Goal: Task Accomplishment & Management: Use online tool/utility

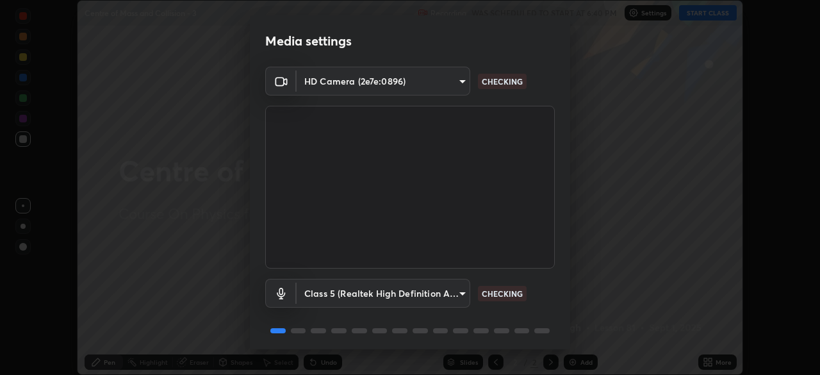
scroll to position [45, 0]
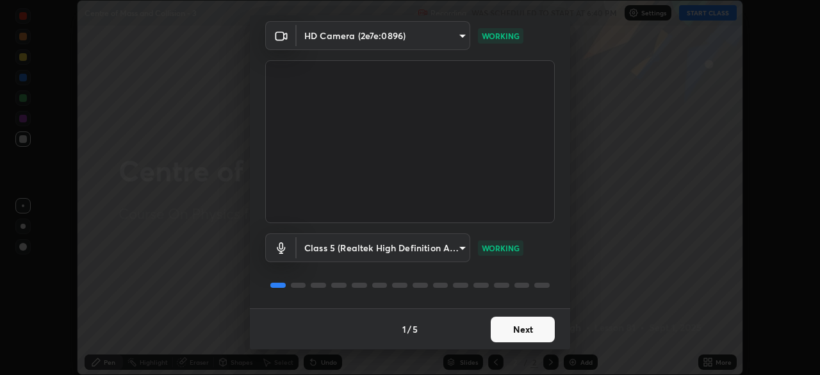
click at [507, 329] on button "Next" at bounding box center [523, 329] width 64 height 26
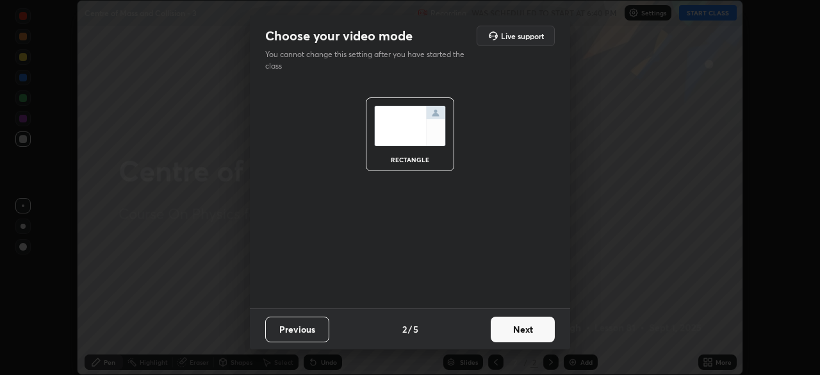
click at [507, 331] on button "Next" at bounding box center [523, 329] width 64 height 26
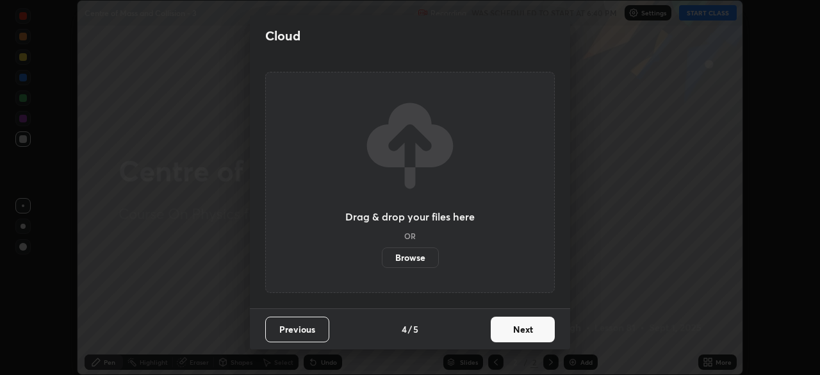
click at [514, 335] on button "Next" at bounding box center [523, 329] width 64 height 26
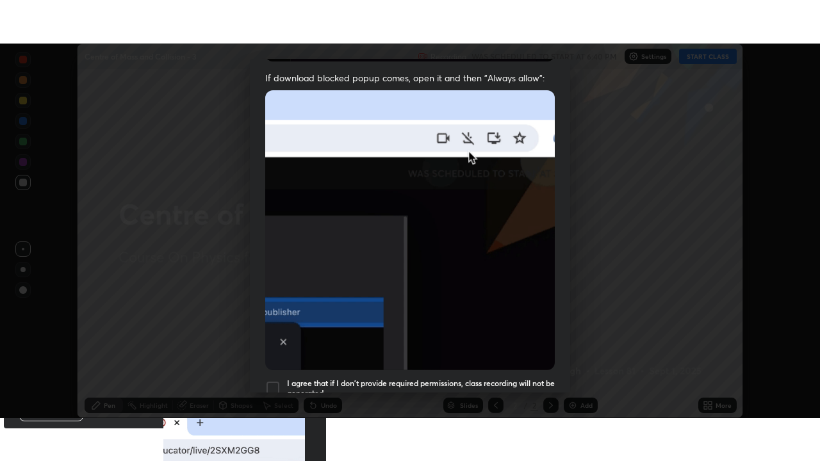
scroll to position [307, 0]
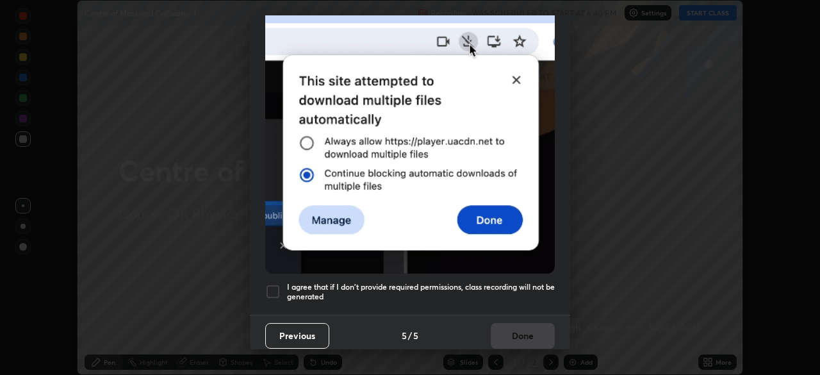
click at [270, 290] on div at bounding box center [272, 291] width 15 height 15
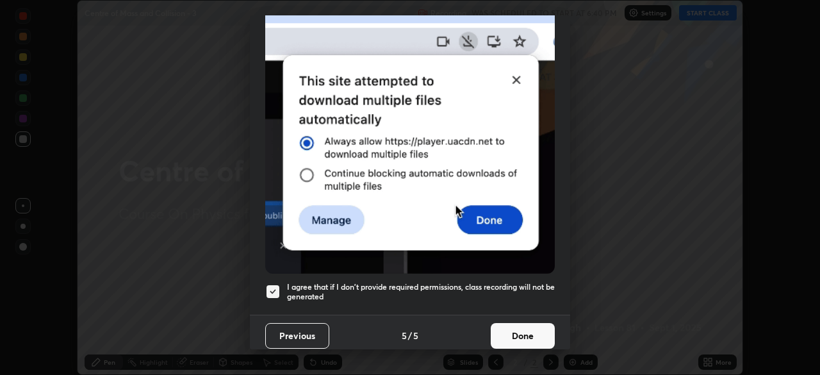
click at [502, 330] on button "Done" at bounding box center [523, 336] width 64 height 26
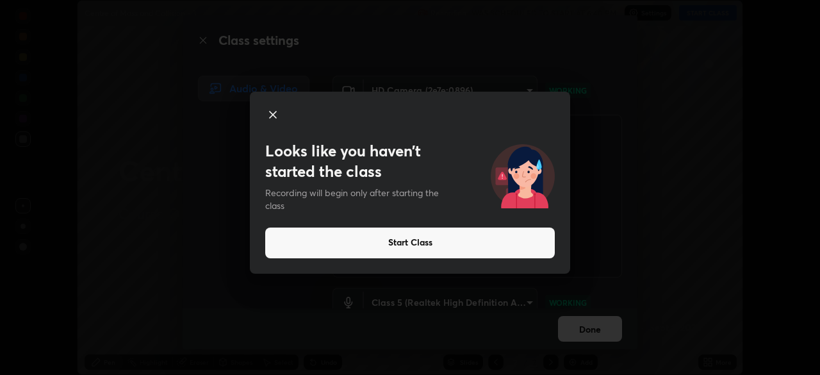
click at [402, 247] on button "Start Class" at bounding box center [410, 242] width 290 height 31
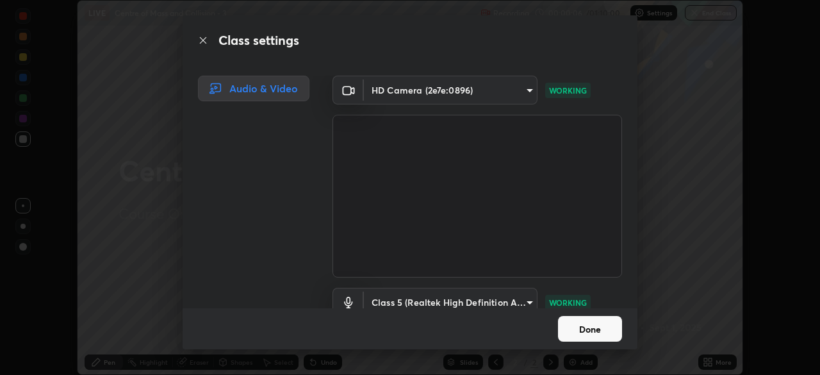
click at [582, 320] on button "Done" at bounding box center [590, 329] width 64 height 26
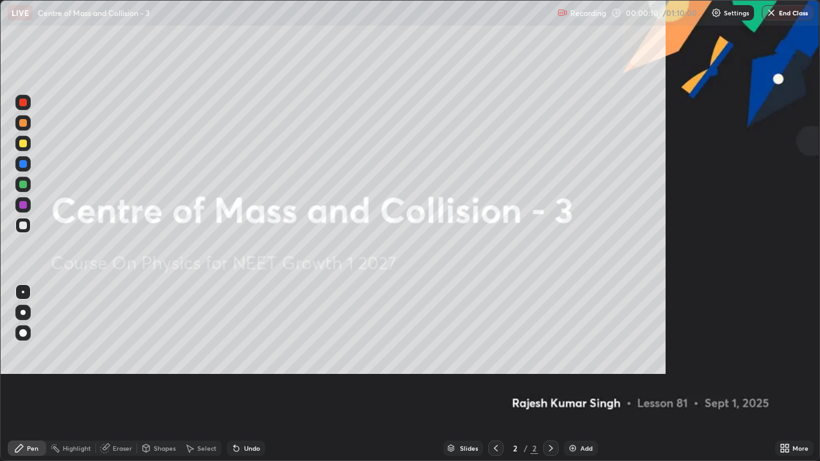
scroll to position [461, 820]
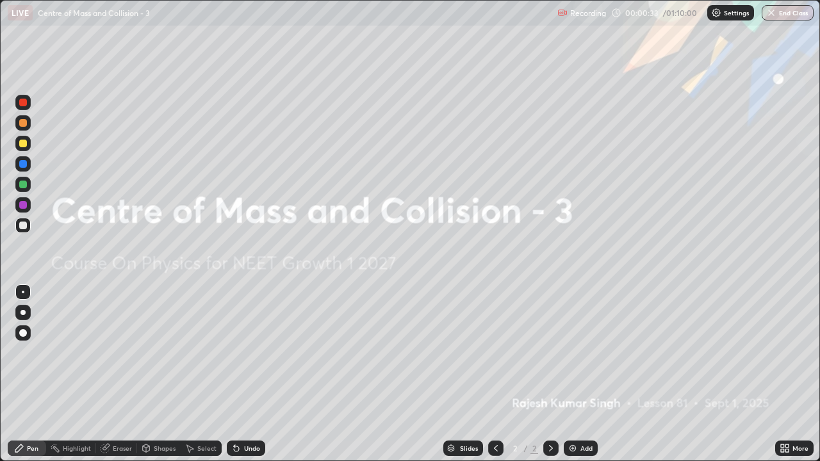
click at [585, 374] on div "Add" at bounding box center [586, 448] width 12 height 6
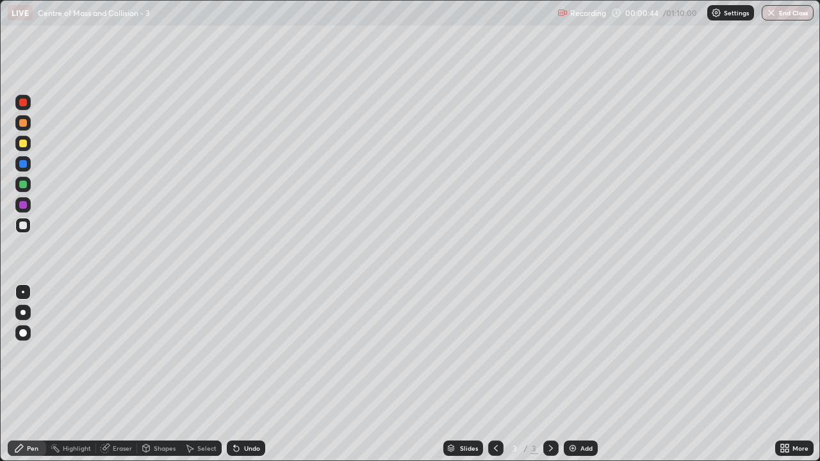
click at [24, 143] on div at bounding box center [23, 144] width 8 height 8
click at [23, 223] on div at bounding box center [23, 226] width 8 height 8
click at [20, 184] on div at bounding box center [23, 185] width 8 height 8
click at [23, 222] on div at bounding box center [23, 226] width 8 height 8
click at [24, 184] on div at bounding box center [23, 185] width 8 height 8
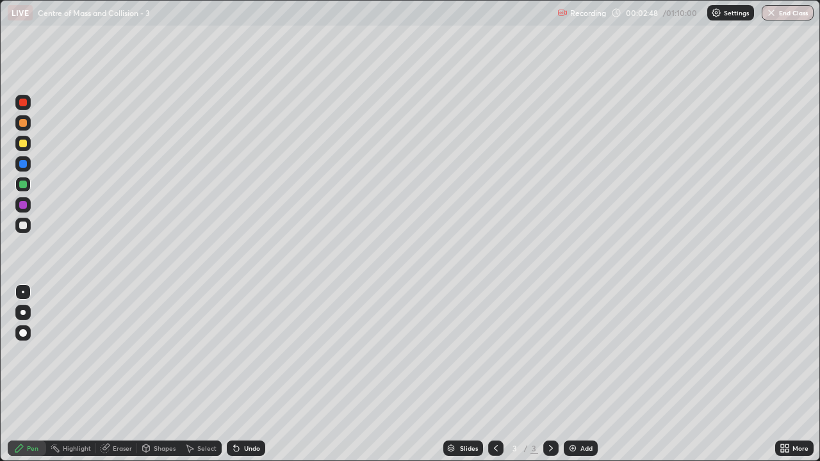
click at [24, 124] on div at bounding box center [23, 123] width 8 height 8
click at [21, 143] on div at bounding box center [23, 144] width 8 height 8
click at [24, 102] on div at bounding box center [23, 103] width 8 height 8
click at [22, 225] on div at bounding box center [23, 226] width 8 height 8
click at [22, 147] on div at bounding box center [23, 144] width 8 height 8
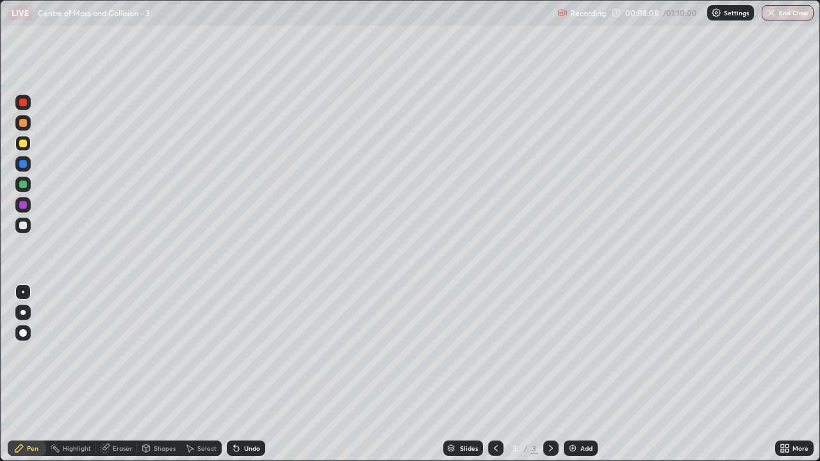
click at [576, 374] on img at bounding box center [573, 448] width 10 height 10
click at [24, 184] on div at bounding box center [23, 185] width 8 height 8
click at [24, 159] on div at bounding box center [22, 163] width 15 height 15
click at [23, 145] on div at bounding box center [23, 144] width 8 height 8
click at [22, 185] on div at bounding box center [23, 185] width 8 height 8
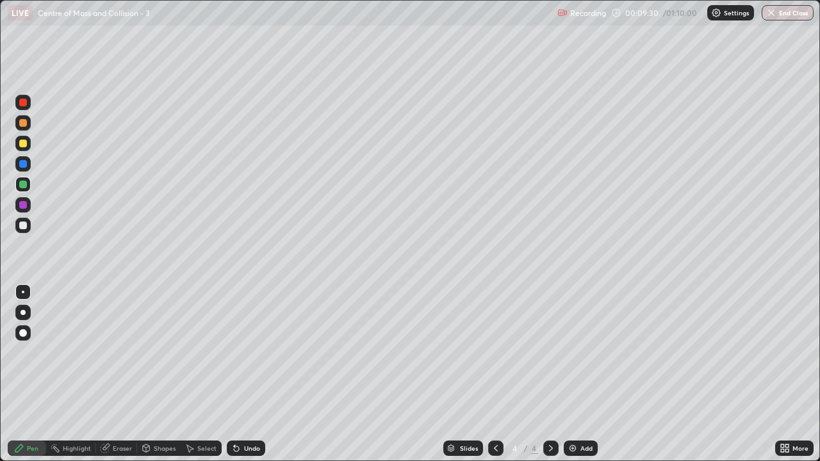
click at [22, 142] on div at bounding box center [23, 144] width 8 height 8
click at [22, 224] on div at bounding box center [23, 226] width 8 height 8
click at [20, 101] on div at bounding box center [23, 103] width 8 height 8
click at [129, 374] on div "Eraser" at bounding box center [116, 448] width 41 height 15
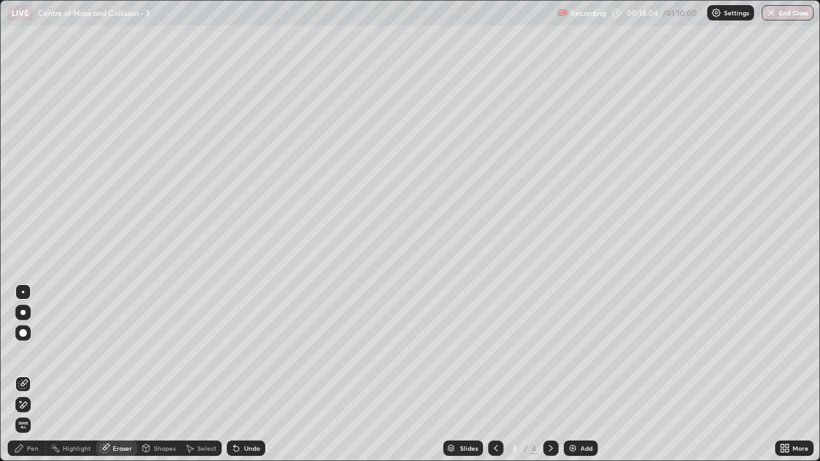
click at [32, 374] on div "Pen" at bounding box center [33, 448] width 12 height 6
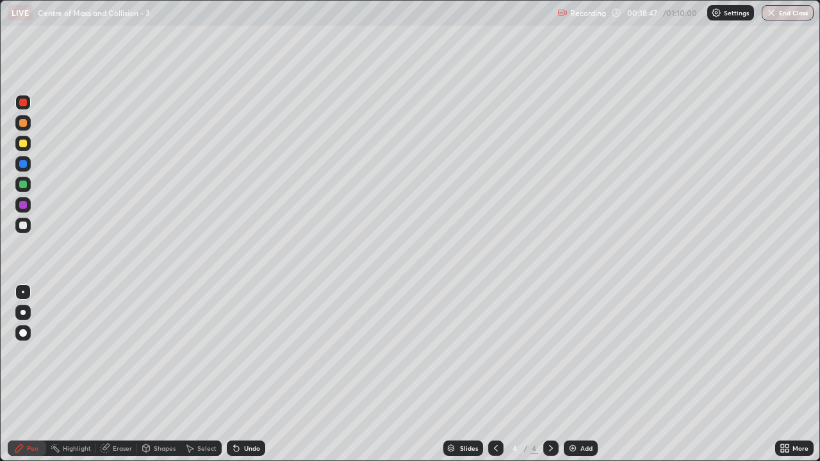
click at [126, 374] on div "Eraser" at bounding box center [116, 448] width 41 height 15
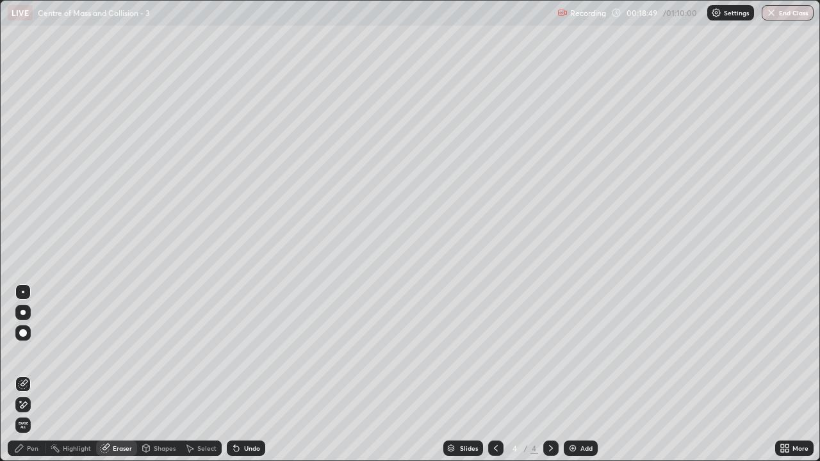
click at [20, 374] on icon at bounding box center [20, 401] width 1 height 1
click at [36, 374] on div "Pen" at bounding box center [33, 448] width 12 height 6
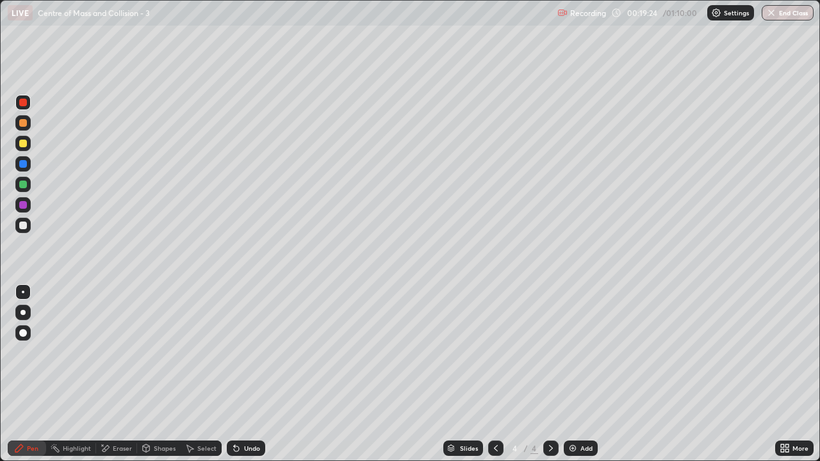
click at [20, 226] on div at bounding box center [23, 226] width 8 height 8
click at [584, 374] on div "Add" at bounding box center [586, 448] width 12 height 6
click at [247, 374] on div "Undo" at bounding box center [252, 448] width 16 height 6
click at [20, 143] on div at bounding box center [23, 144] width 8 height 8
click at [26, 224] on div at bounding box center [23, 226] width 8 height 8
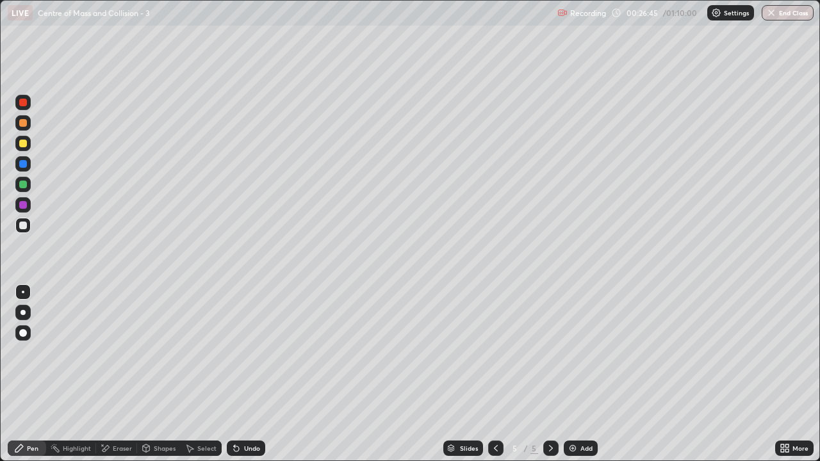
click at [580, 374] on div "Add" at bounding box center [586, 448] width 12 height 6
click at [163, 374] on div "Shapes" at bounding box center [165, 448] width 22 height 6
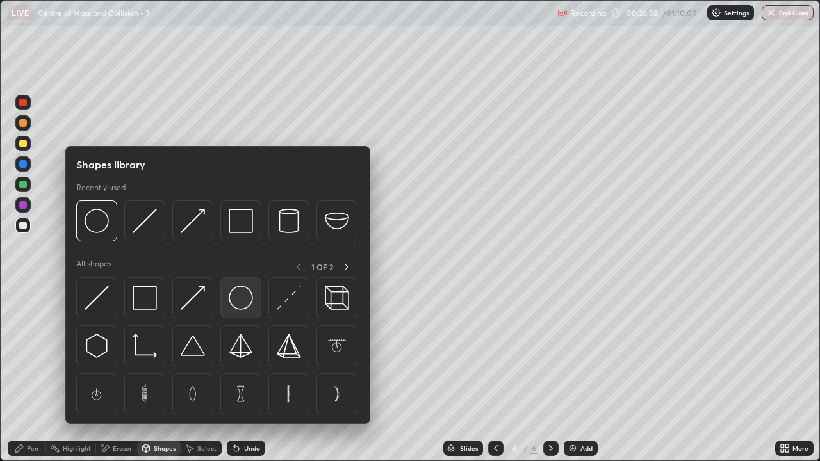
click at [240, 306] on img at bounding box center [241, 298] width 24 height 24
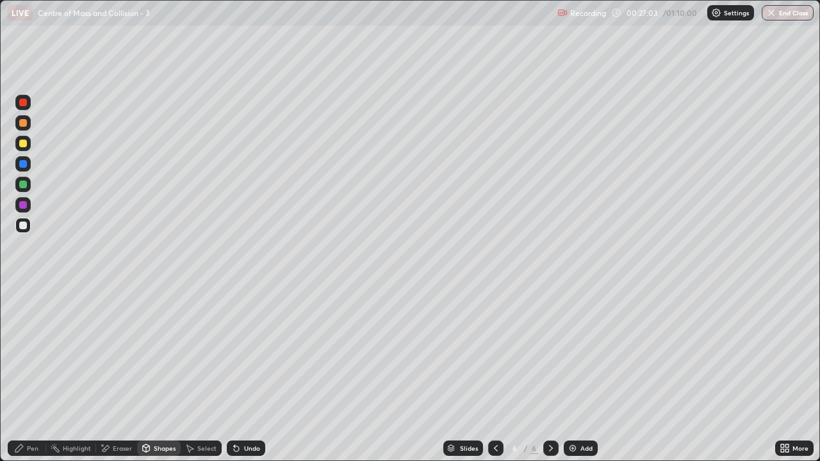
click at [31, 374] on div "Pen" at bounding box center [33, 448] width 12 height 6
click at [22, 142] on div at bounding box center [23, 144] width 8 height 8
click at [22, 122] on div at bounding box center [23, 123] width 8 height 8
click at [778, 15] on button "End Class" at bounding box center [788, 12] width 52 height 15
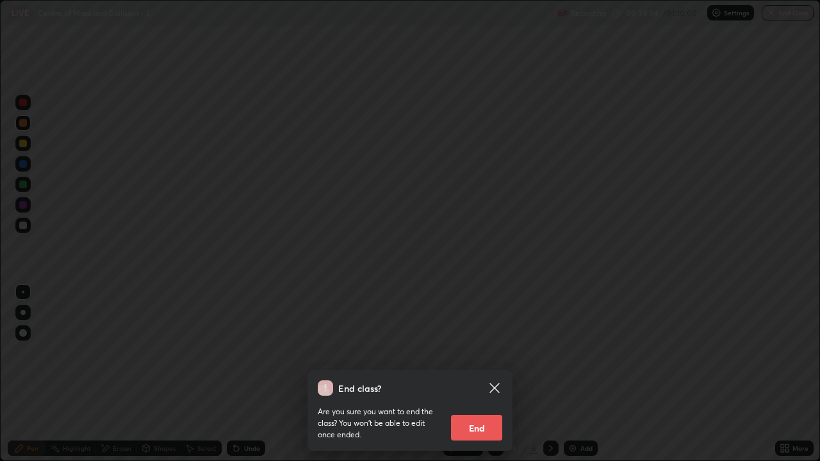
click at [470, 374] on button "End" at bounding box center [476, 428] width 51 height 26
